Goal: Complete application form

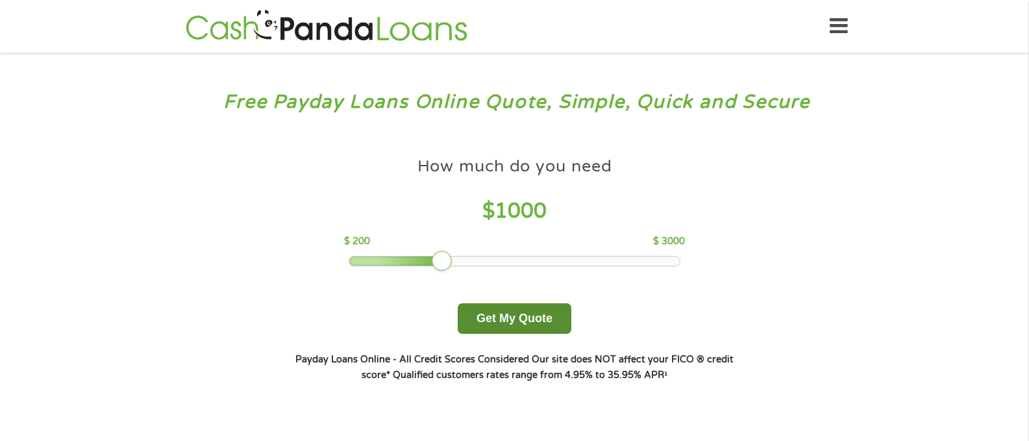
click at [525, 311] on button "Get My Quote" at bounding box center [515, 318] width 114 height 31
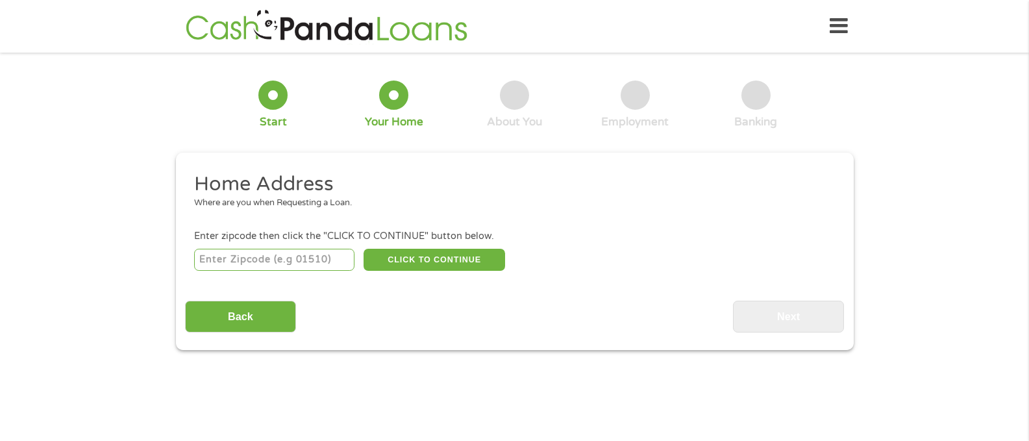
click at [298, 264] on input "number" at bounding box center [274, 260] width 160 height 22
type input "94509"
select select "[US_STATE]"
click at [447, 258] on button "CLICK TO CONTINUE" at bounding box center [435, 260] width 142 height 22
type input "94509"
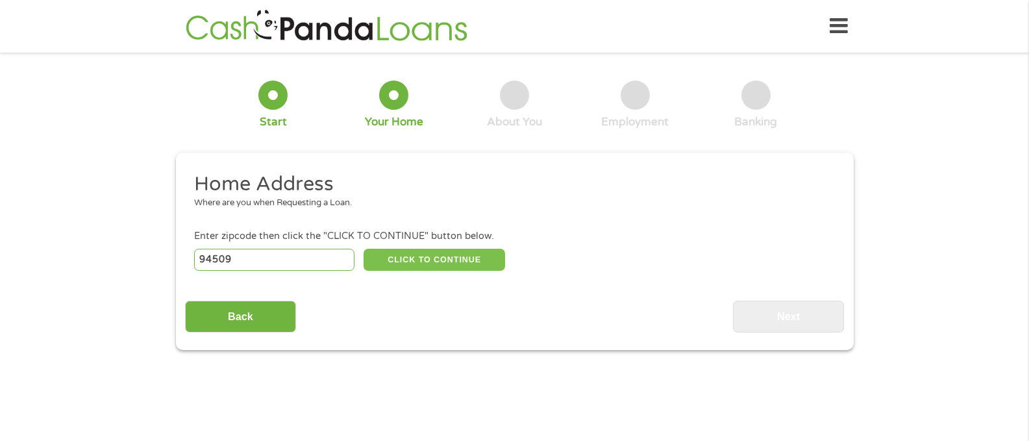
type input "Antioch"
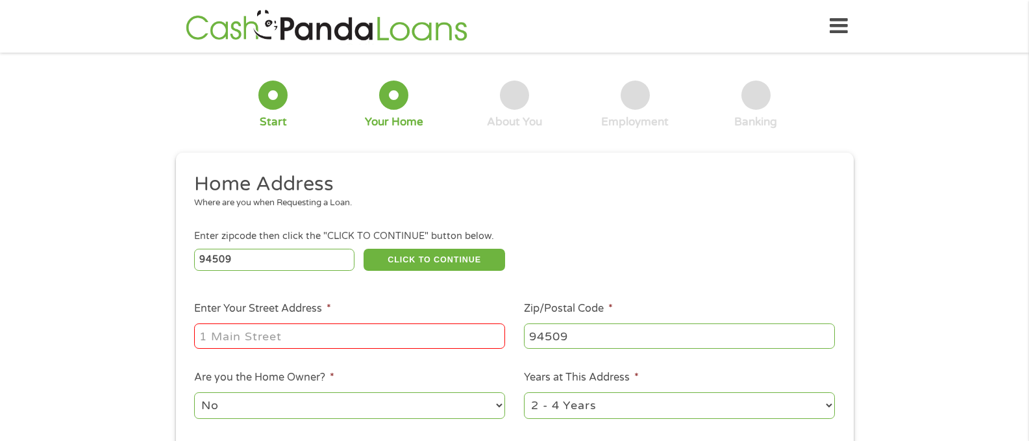
click at [340, 327] on input "Enter Your Street Address *" at bounding box center [349, 335] width 311 height 25
type input "[STREET_ADDRESS][PERSON_NAME]"
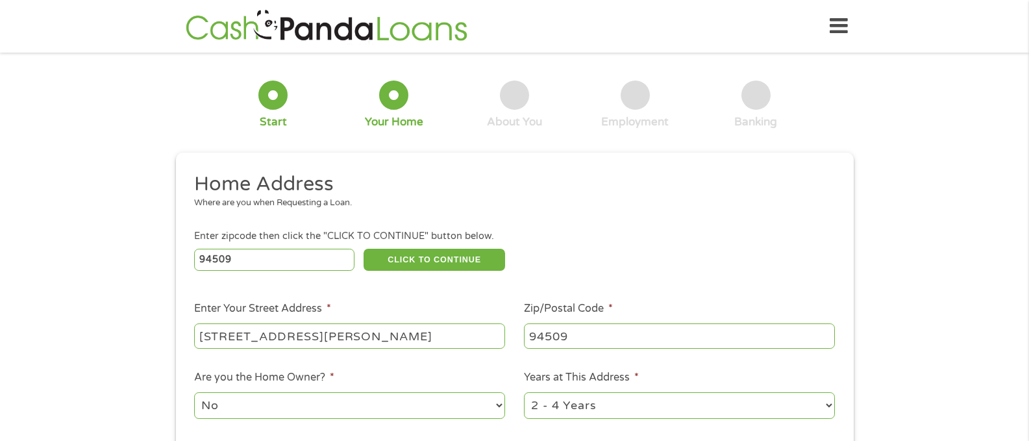
click at [865, 380] on div "1 Start 2 Your Home 3 About You 4 Employment 5 Banking 6 This field is hidden w…" at bounding box center [514, 323] width 1029 height 523
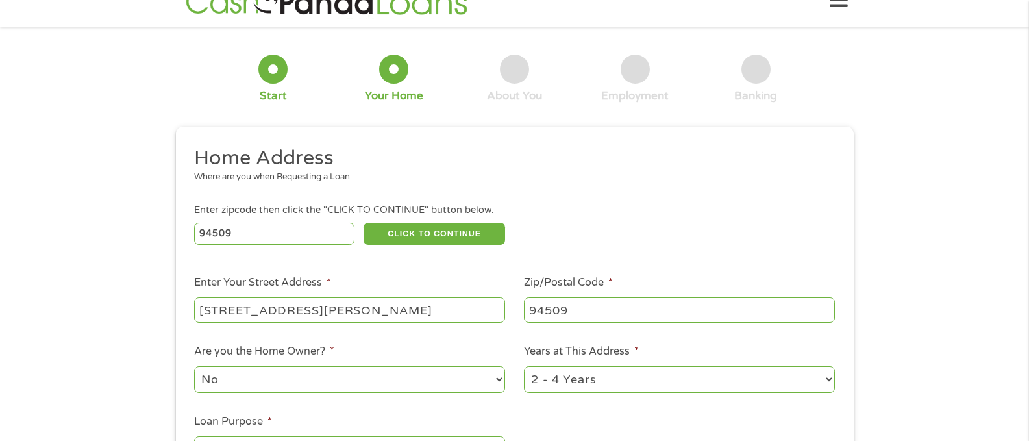
scroll to position [130, 0]
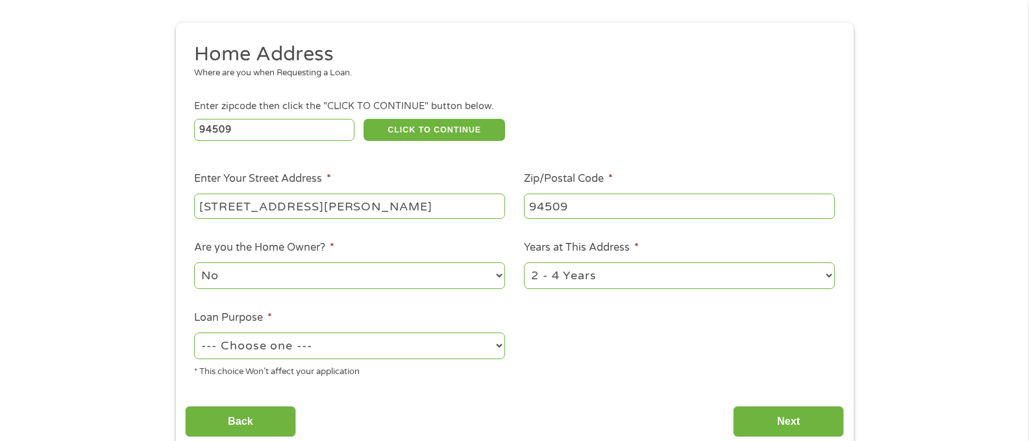
click at [721, 277] on select "1 Year or less 1 - 2 Years 2 - 4 Years Over 4 Years" at bounding box center [679, 275] width 311 height 27
select select "12months"
click at [524, 262] on select "1 Year or less 1 - 2 Years 2 - 4 Years Over 4 Years" at bounding box center [679, 275] width 311 height 27
click at [391, 343] on select "--- Choose one --- Pay Bills Debt Consolidation Home Improvement Major Purchase…" at bounding box center [349, 345] width 311 height 27
click at [194, 332] on select "--- Choose one --- Pay Bills Debt Consolidation Home Improvement Major Purchase…" at bounding box center [349, 345] width 311 height 27
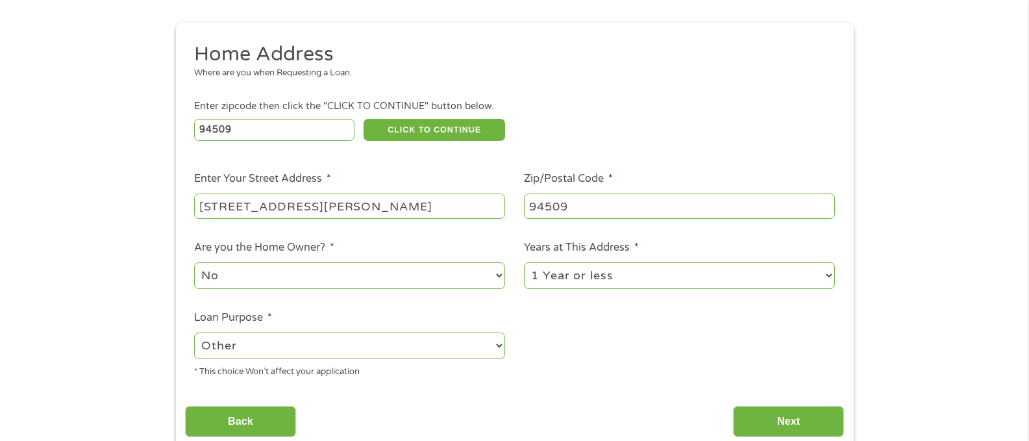
click at [427, 337] on select "--- Choose one --- Pay Bills Debt Consolidation Home Improvement Major Purchase…" at bounding box center [349, 345] width 311 height 27
select select "medicalexpenses"
click at [194, 332] on select "--- Choose one --- Pay Bills Debt Consolidation Home Improvement Major Purchase…" at bounding box center [349, 345] width 311 height 27
click at [786, 420] on input "Next" at bounding box center [788, 422] width 111 height 32
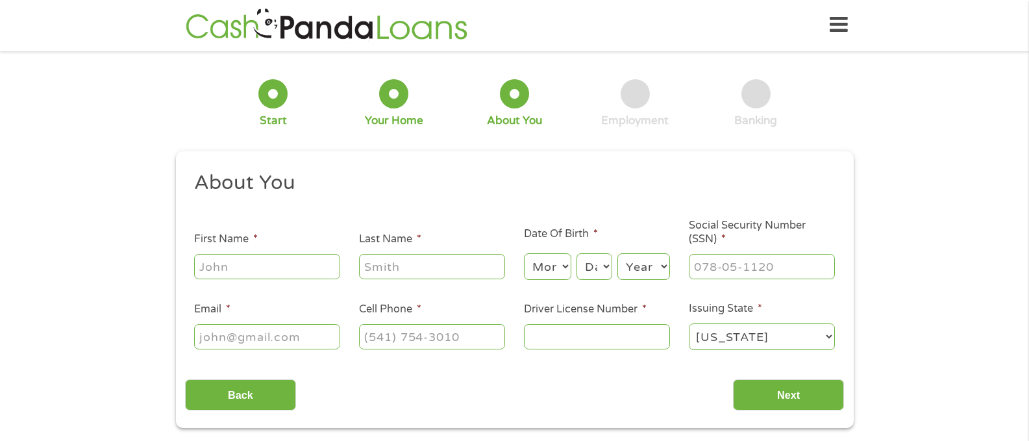
scroll to position [5, 5]
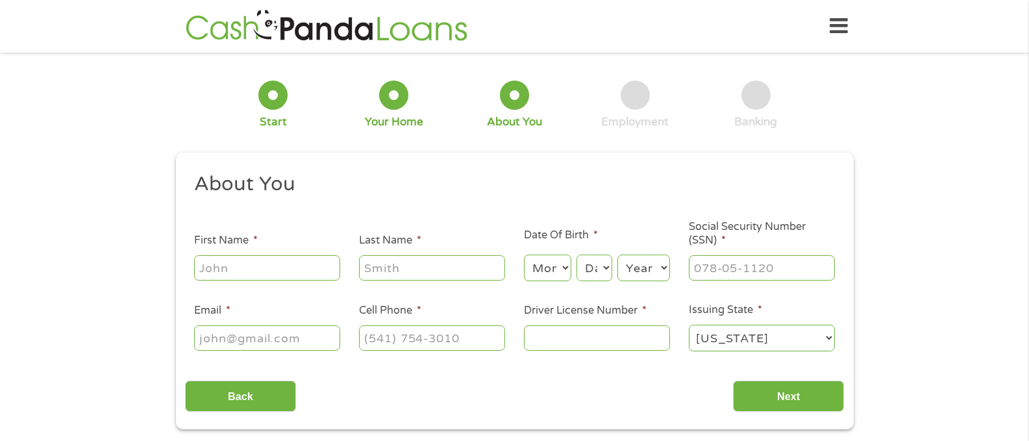
click at [319, 261] on input "First Name *" at bounding box center [267, 267] width 146 height 25
type input "[PERSON_NAME]"
type input "[PHONE_NUMBER]"
click at [542, 275] on select "Month 1 2 3 4 5 6 7 8 9 10 11 12" at bounding box center [547, 267] width 47 height 27
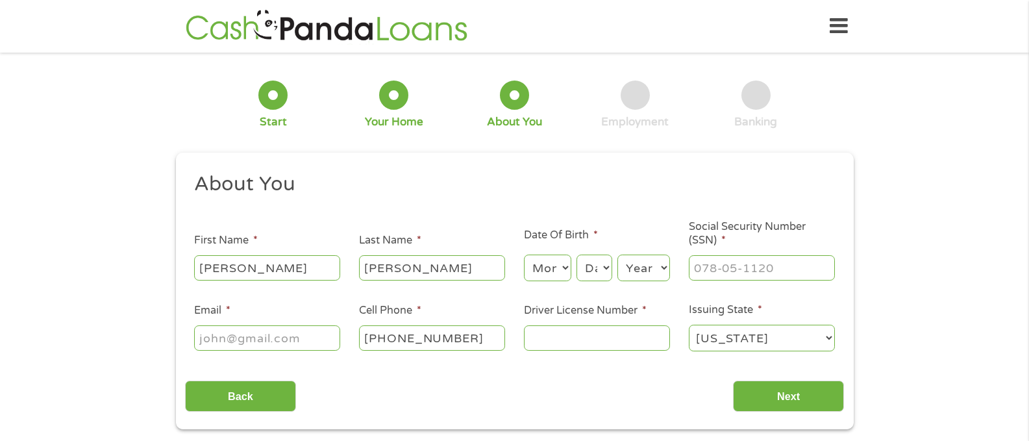
select select "4"
click at [524, 254] on select "Month 1 2 3 4 5 6 7 8 9 10 11 12" at bounding box center [547, 267] width 47 height 27
click at [595, 256] on select "Day 1 2 3 4 5 6 7 8 9 10 11 12 13 14 15 16 17 18 19 20 21 22 23 24 25 26 27 28 …" at bounding box center [594, 267] width 35 height 27
select select "15"
click at [577, 254] on select "Day 1 2 3 4 5 6 7 8 9 10 11 12 13 14 15 16 17 18 19 20 21 22 23 24 25 26 27 28 …" at bounding box center [594, 267] width 35 height 27
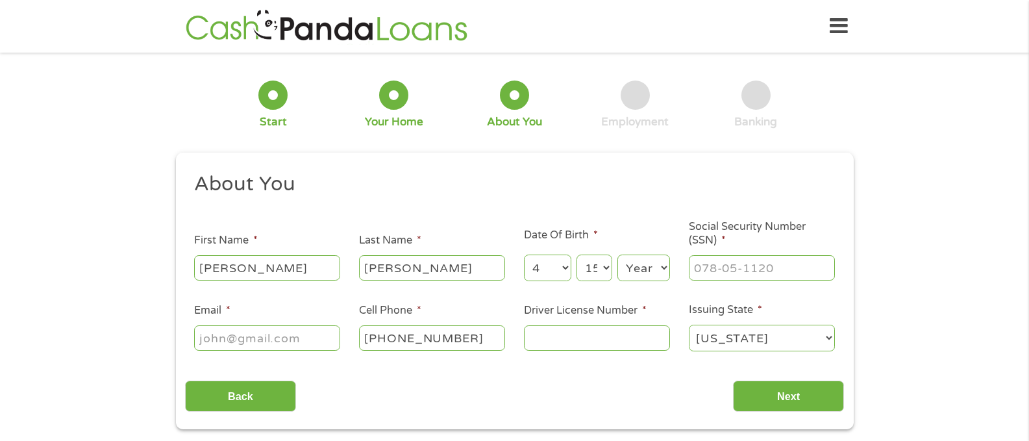
click at [645, 273] on select "Year [DATE] 2006 2005 2004 2003 2002 2001 2000 1999 1998 1997 1996 1995 1994 19…" at bounding box center [643, 267] width 53 height 27
select select "1986"
click at [617, 254] on select "Year [DATE] 2006 2005 2004 2003 2002 2001 2000 1999 1998 1997 1996 1995 1994 19…" at bounding box center [643, 267] width 53 height 27
click at [717, 267] on input "___-__-____" at bounding box center [762, 267] width 146 height 25
type input "560-89-2228"
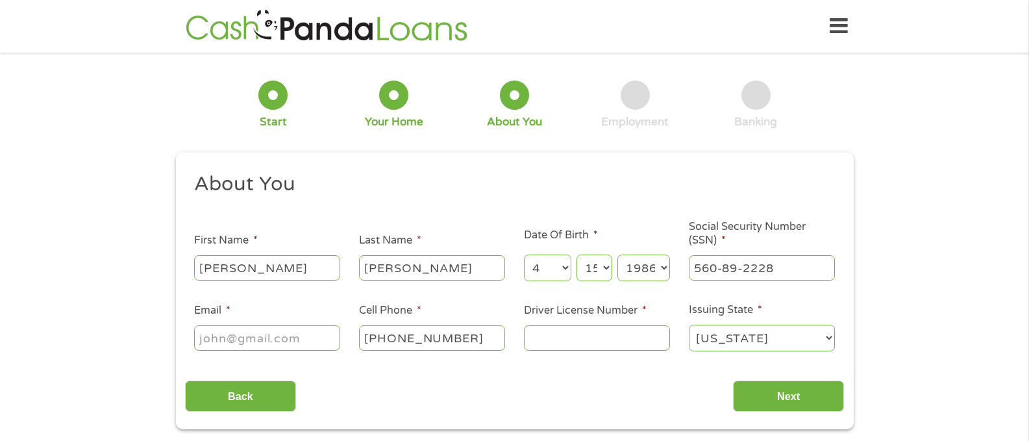
click at [297, 345] on input "Email *" at bounding box center [267, 337] width 146 height 25
type input "[EMAIL_ADDRESS][DOMAIN_NAME]"
click at [569, 333] on input "Driver License Number *" at bounding box center [597, 337] width 146 height 25
type input "d"
type input "D3462043"
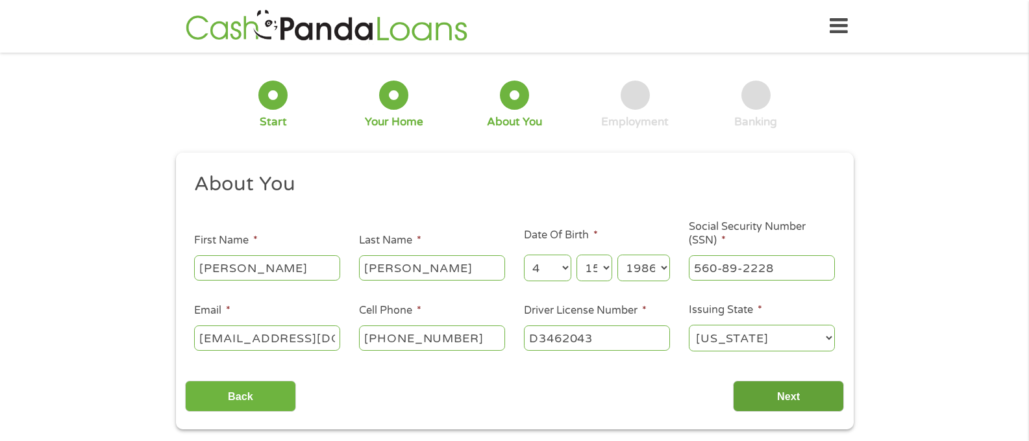
click at [802, 403] on input "Next" at bounding box center [788, 396] width 111 height 32
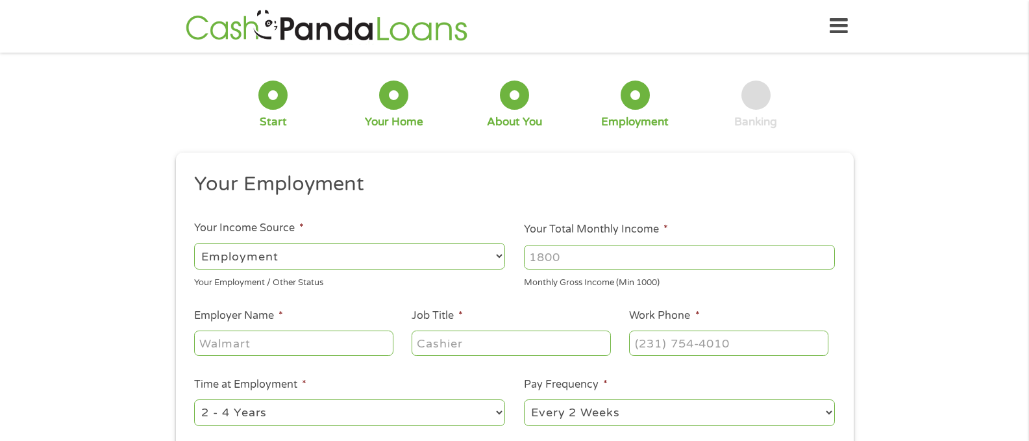
click at [713, 258] on input "Your Total Monthly Income *" at bounding box center [679, 257] width 311 height 25
type input "4800"
click at [316, 341] on input "Employer Name *" at bounding box center [293, 342] width 199 height 25
type input "Target"
click at [436, 343] on input "Job Title *" at bounding box center [511, 342] width 199 height 25
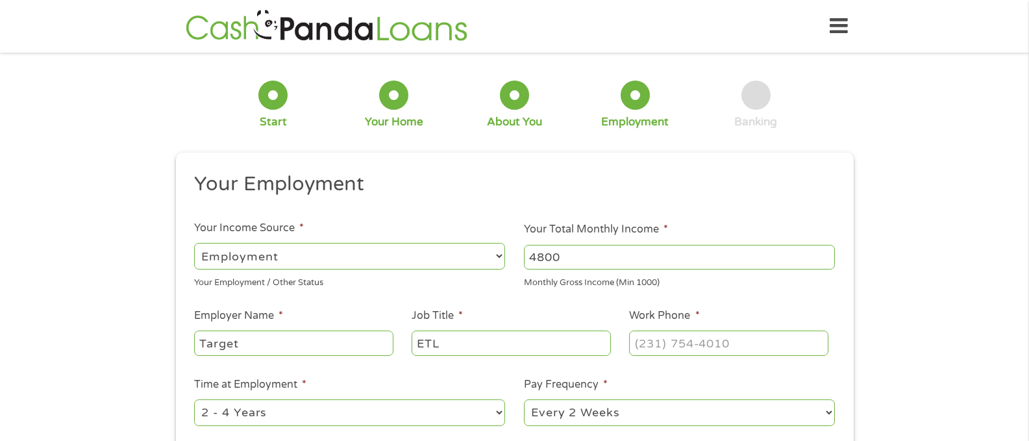
type input "ETL"
click at [669, 343] on input "(___) ___-____" at bounding box center [728, 342] width 199 height 25
type input "[PHONE_NUMBER]"
click at [880, 335] on div "1 Start 2 Your Home 3 About You 4 Employment 5 Banking 6 This field is hidden w…" at bounding box center [514, 318] width 1029 height 512
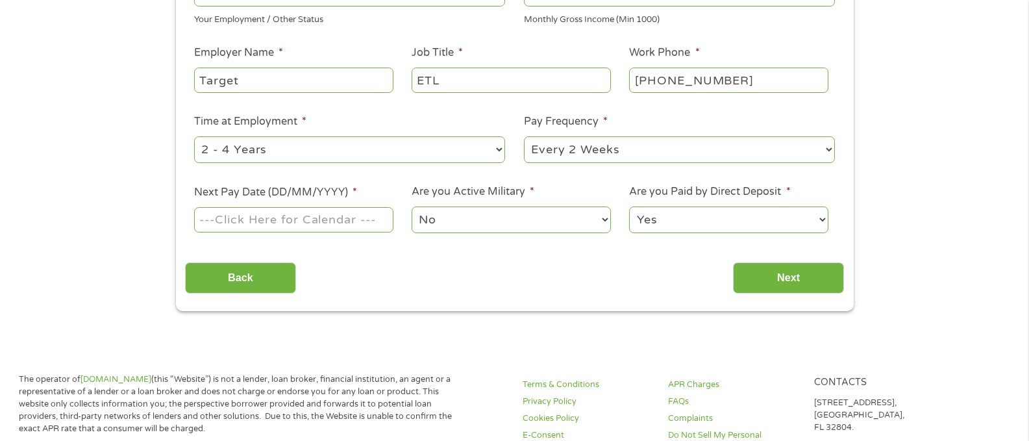
scroll to position [286, 0]
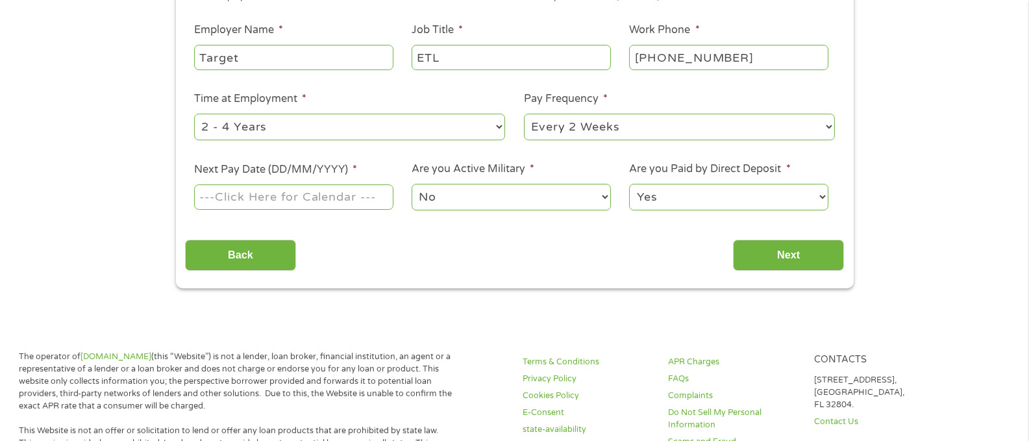
click at [306, 181] on li "Next Pay Date (DD/MM/YYYY) *" at bounding box center [293, 187] width 217 height 50
click at [254, 199] on input "Next Pay Date (DD/MM/YYYY) *" at bounding box center [293, 196] width 199 height 25
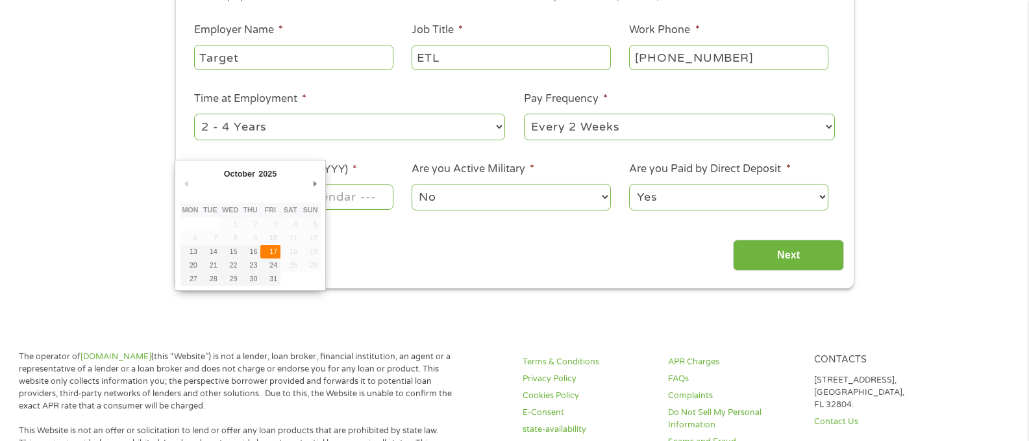
type input "[DATE]"
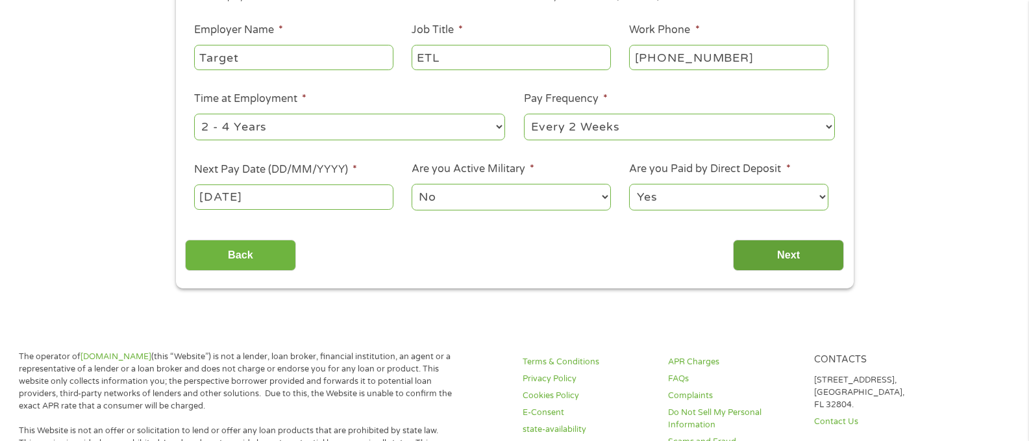
click at [783, 245] on input "Next" at bounding box center [788, 256] width 111 height 32
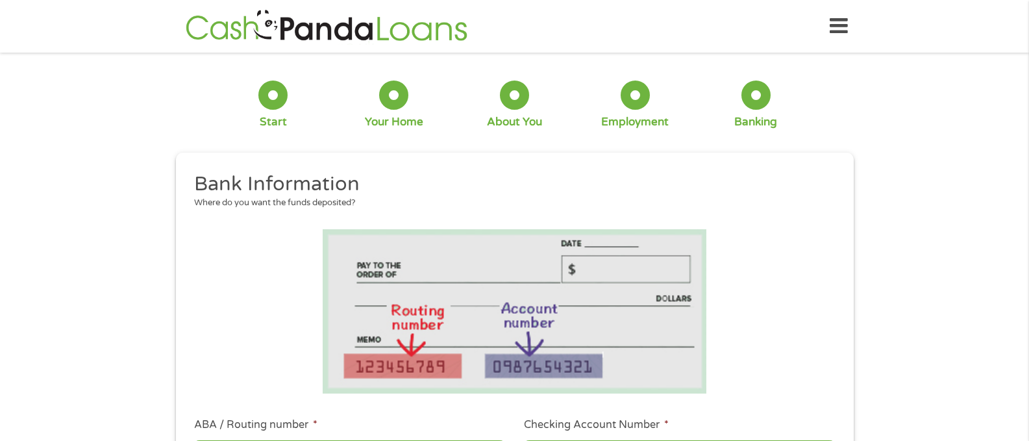
scroll to position [343, 5]
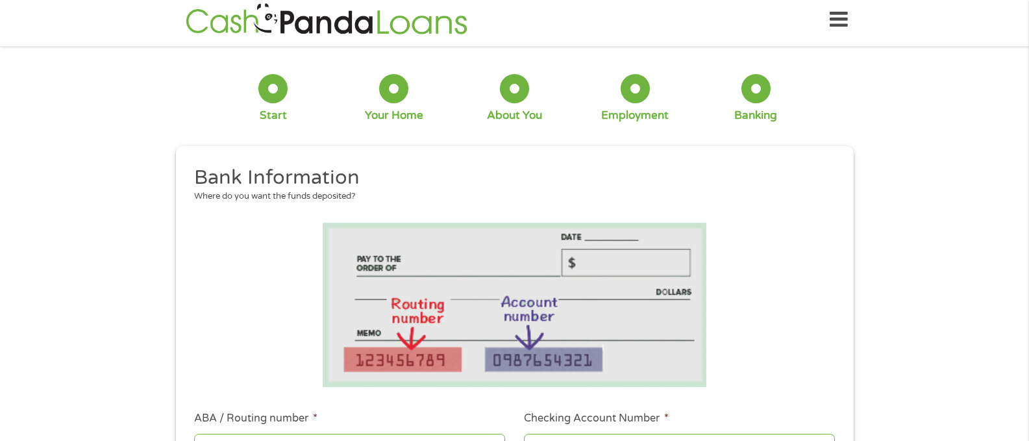
scroll to position [0, 0]
